Goal: Find contact information

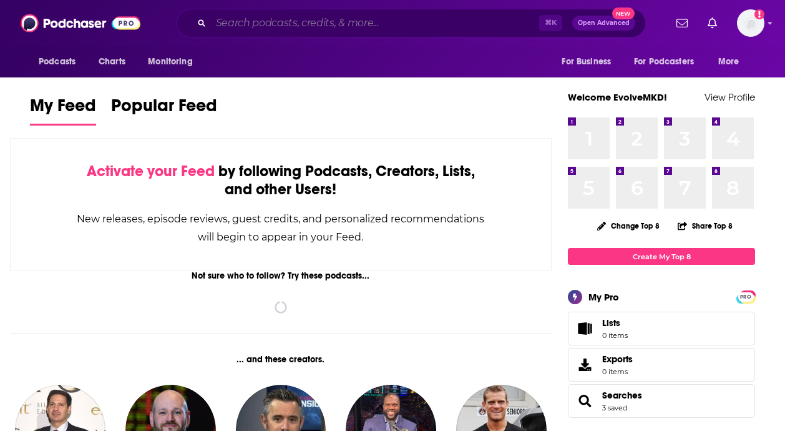
click at [368, 27] on input "Search podcasts, credits, & more..." at bounding box center [375, 23] width 328 height 20
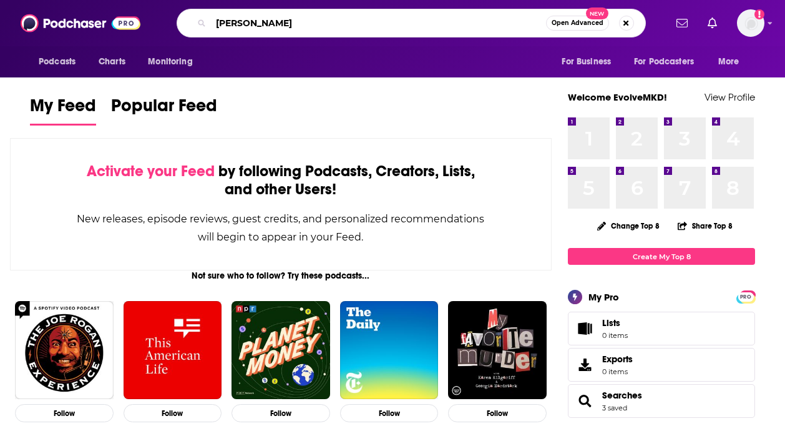
type input "[PERSON_NAME]"
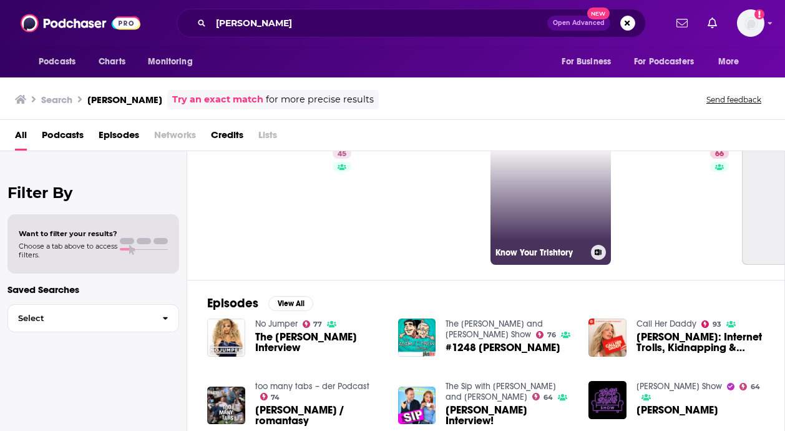
scroll to position [0, 110]
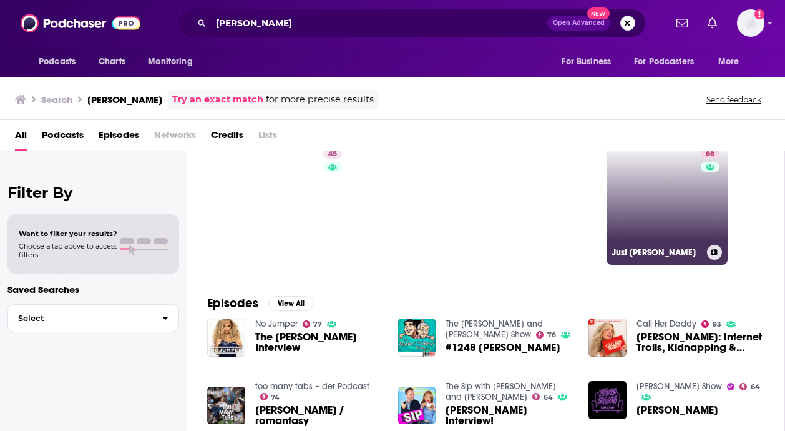
click at [666, 223] on link "66 Just [PERSON_NAME]" at bounding box center [667, 204] width 121 height 121
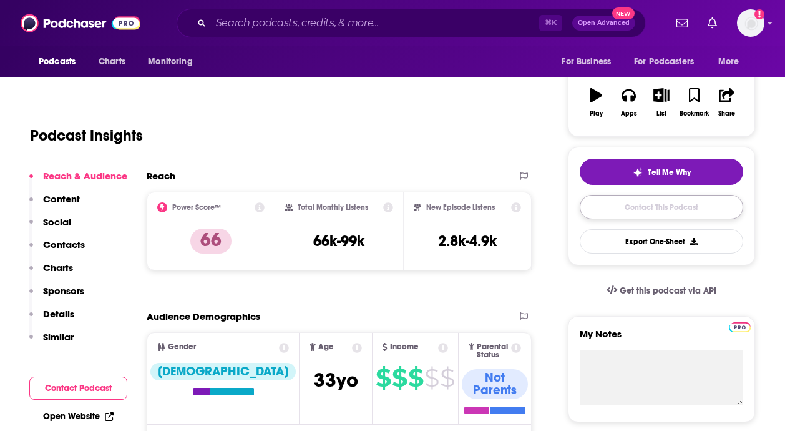
click at [651, 213] on link "Contact This Podcast" at bounding box center [662, 207] width 164 height 24
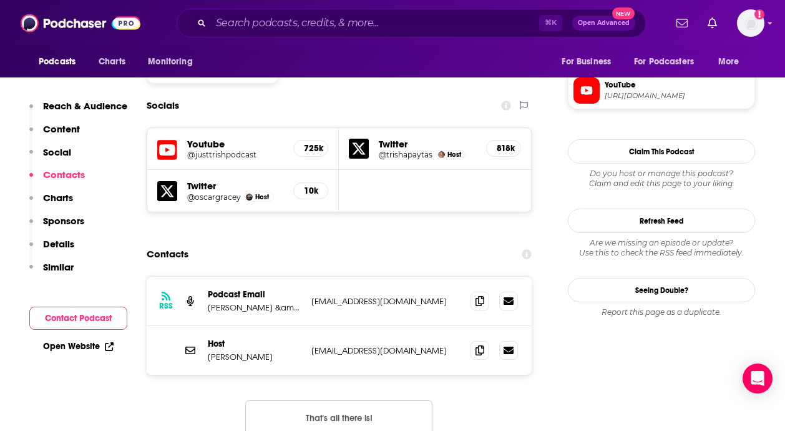
scroll to position [1056, 0]
